Goal: Check status: Check status

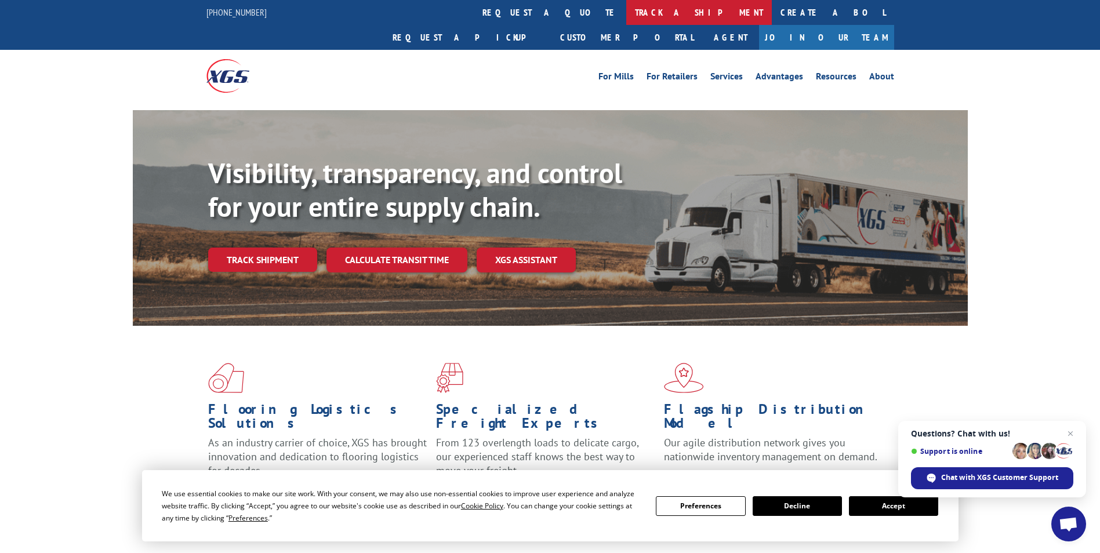
click at [626, 12] on link "track a shipment" at bounding box center [699, 12] width 146 height 25
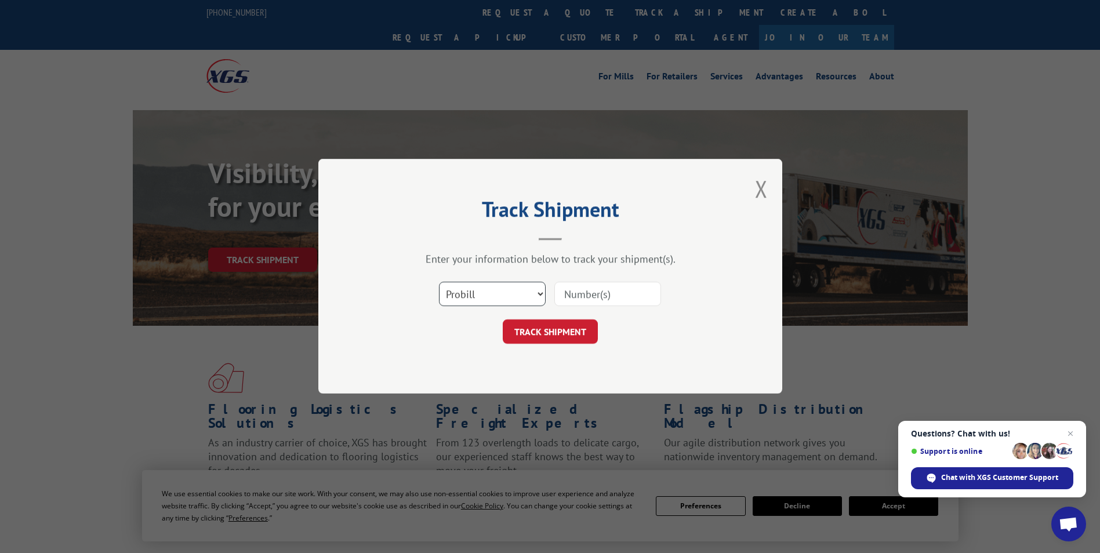
click at [474, 286] on select "Select category... Probill BOL PO" at bounding box center [492, 294] width 107 height 24
select select "bol"
click at [439, 282] on select "Select category... Probill BOL PO" at bounding box center [492, 294] width 107 height 24
click at [572, 297] on input at bounding box center [607, 294] width 107 height 24
paste input "462736863624"
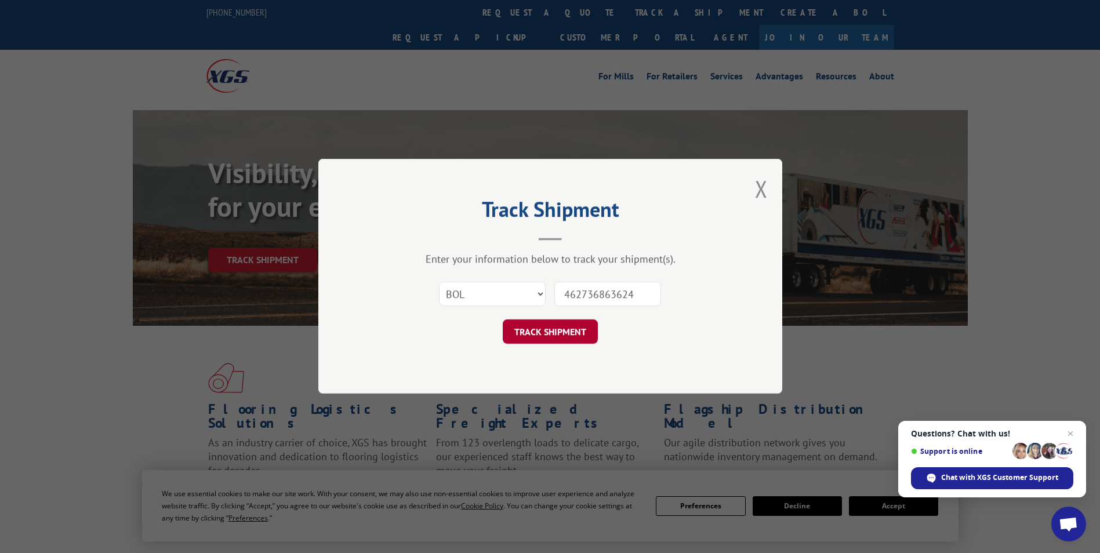
type input "462736863624"
click at [557, 326] on button "TRACK SHIPMENT" at bounding box center [550, 332] width 95 height 24
